Goal: Information Seeking & Learning: Learn about a topic

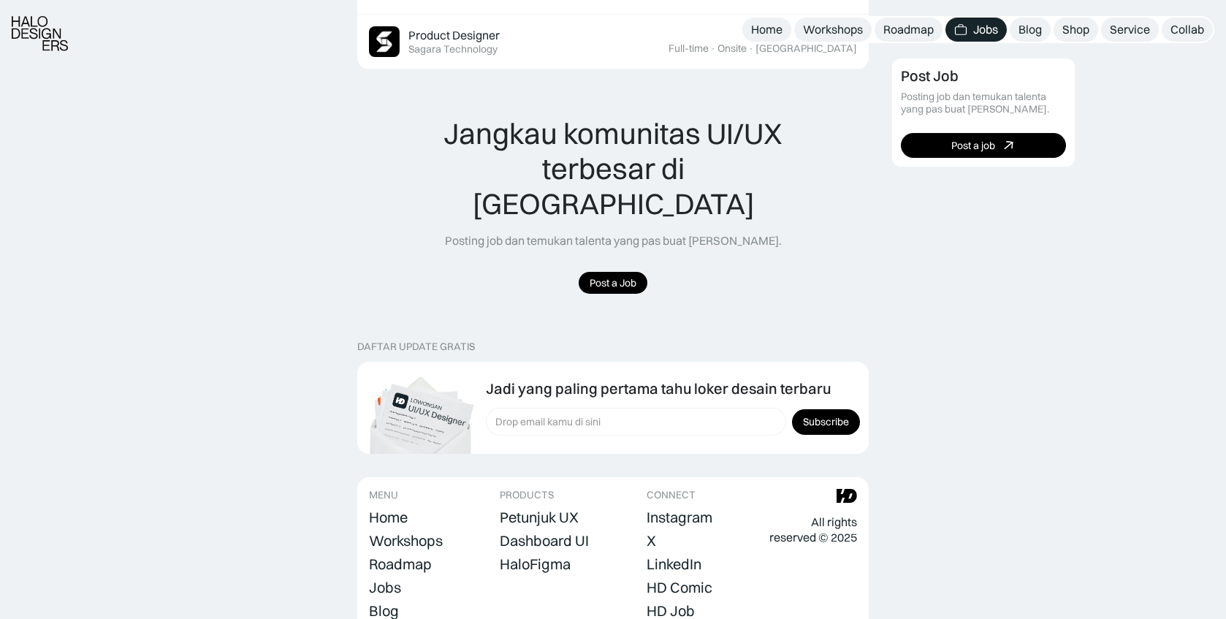
scroll to position [1135, 0]
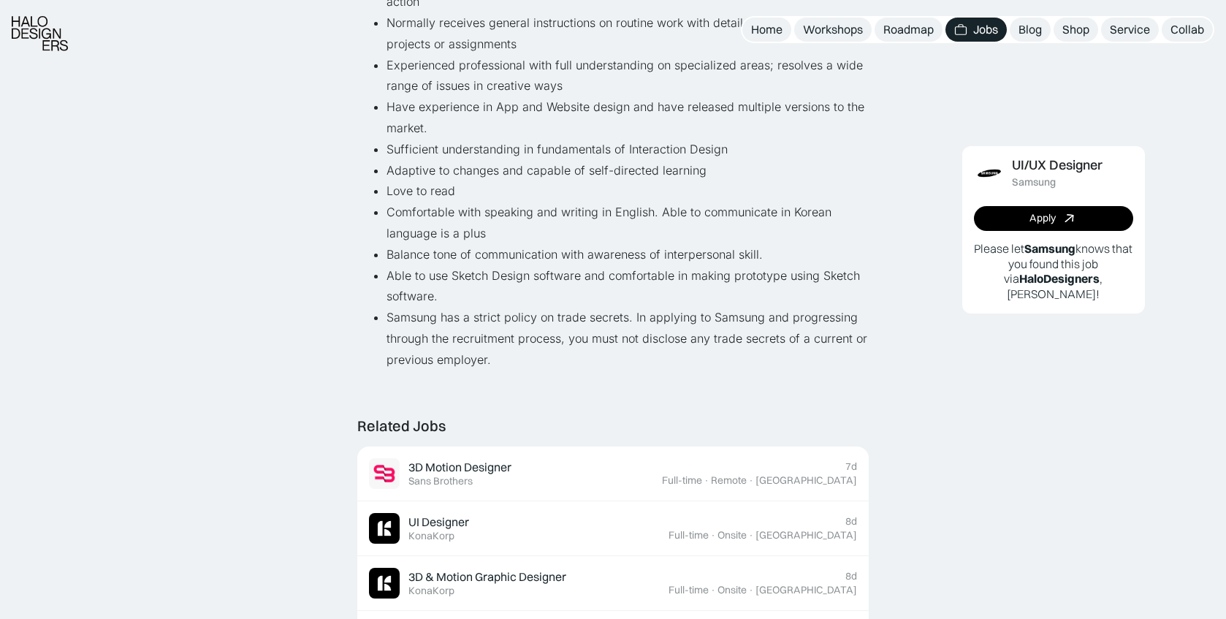
scroll to position [827, 0]
